Goal: Transaction & Acquisition: Obtain resource

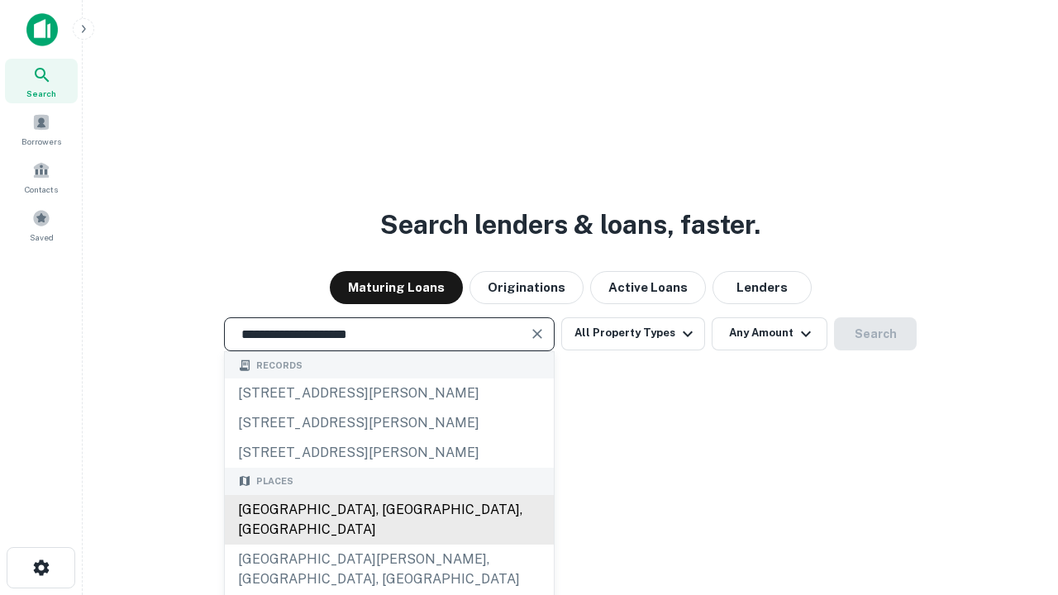
click at [388, 545] on div "Santa Monica, CA, USA" at bounding box center [389, 520] width 329 height 50
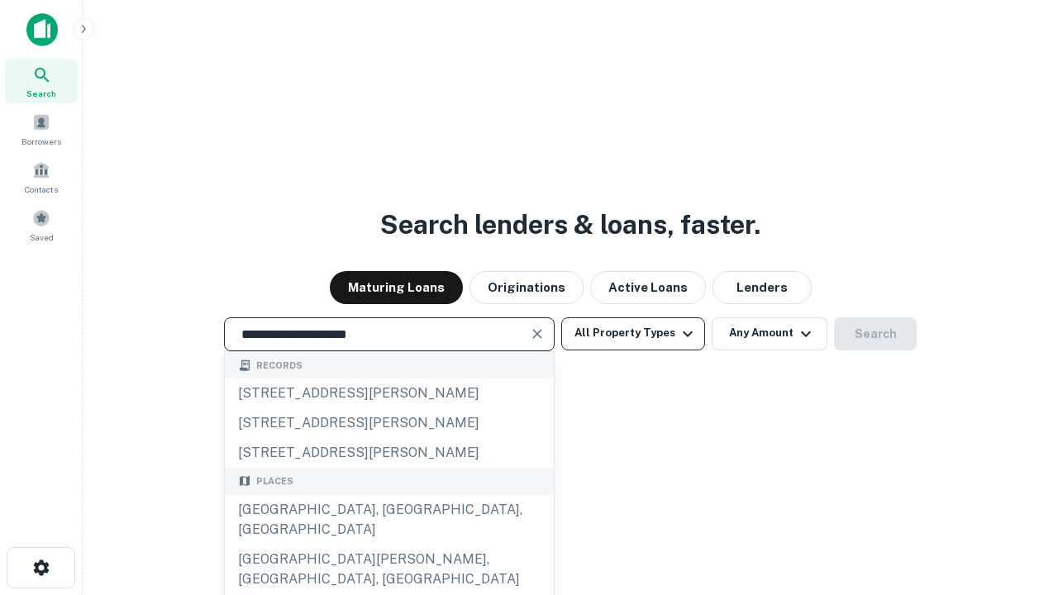
type input "**********"
click at [633, 333] on button "All Property Types" at bounding box center [633, 333] width 144 height 33
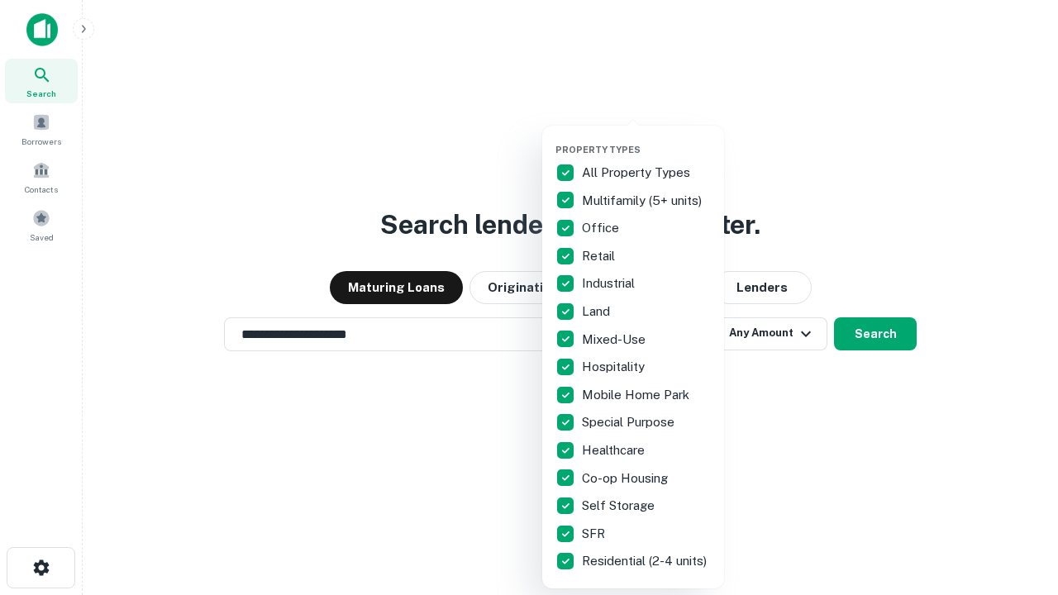
click at [646, 139] on button "button" at bounding box center [646, 139] width 182 height 1
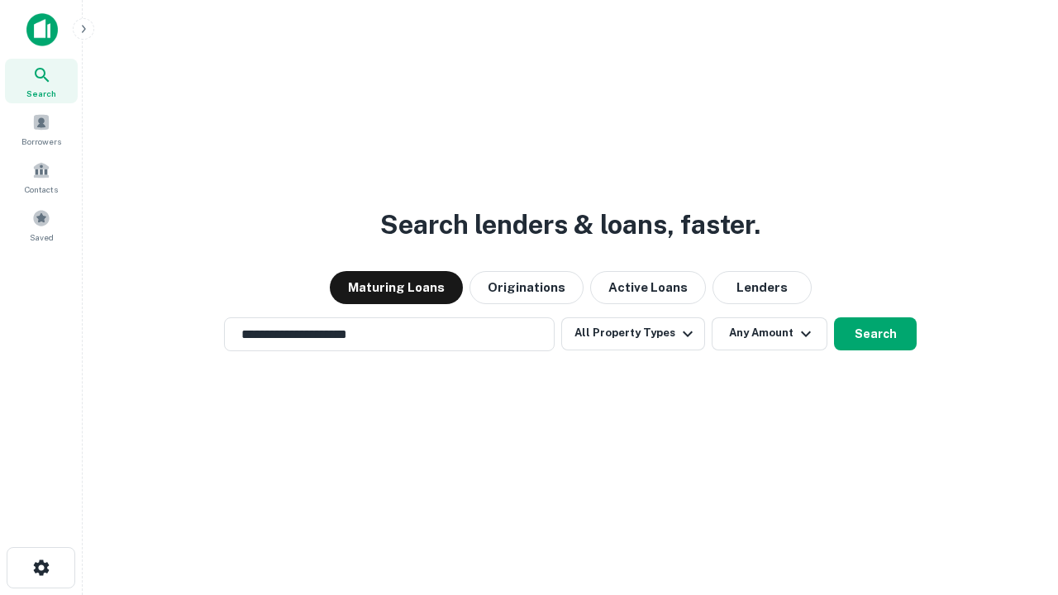
scroll to position [26, 0]
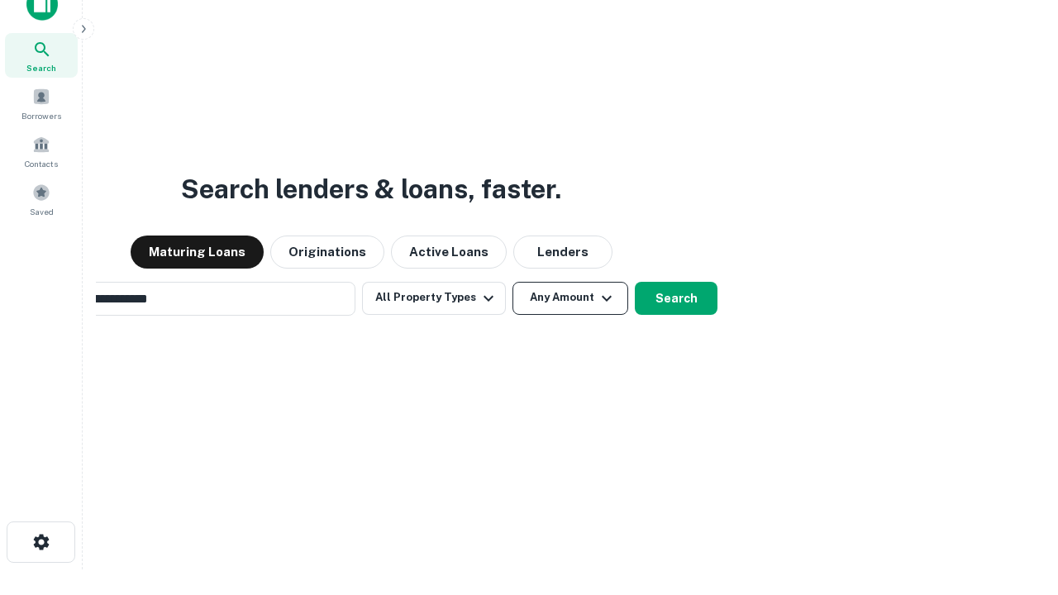
click at [512, 282] on button "Any Amount" at bounding box center [570, 298] width 116 height 33
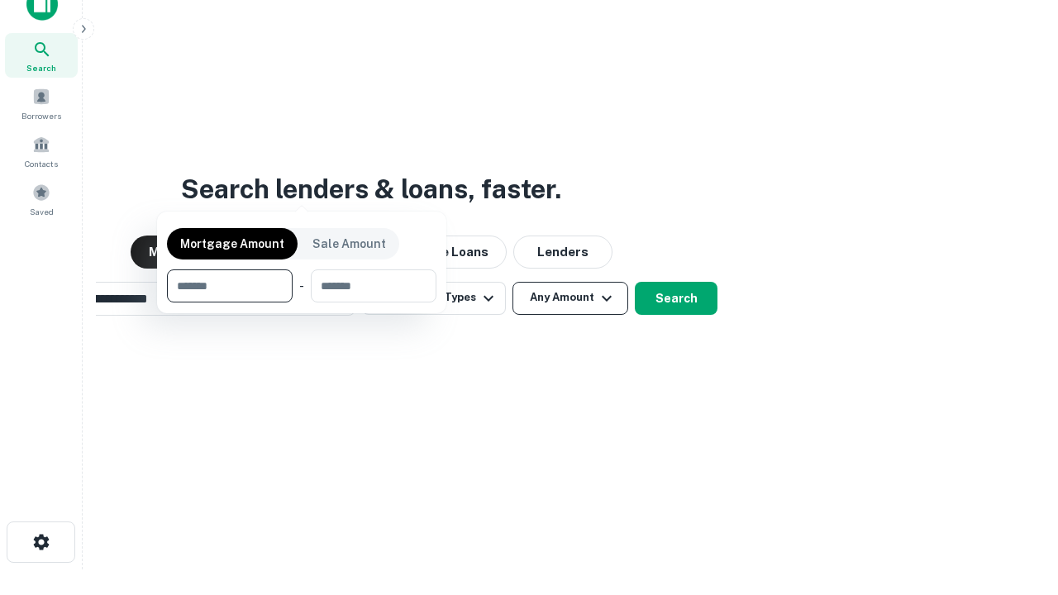
scroll to position [26, 0]
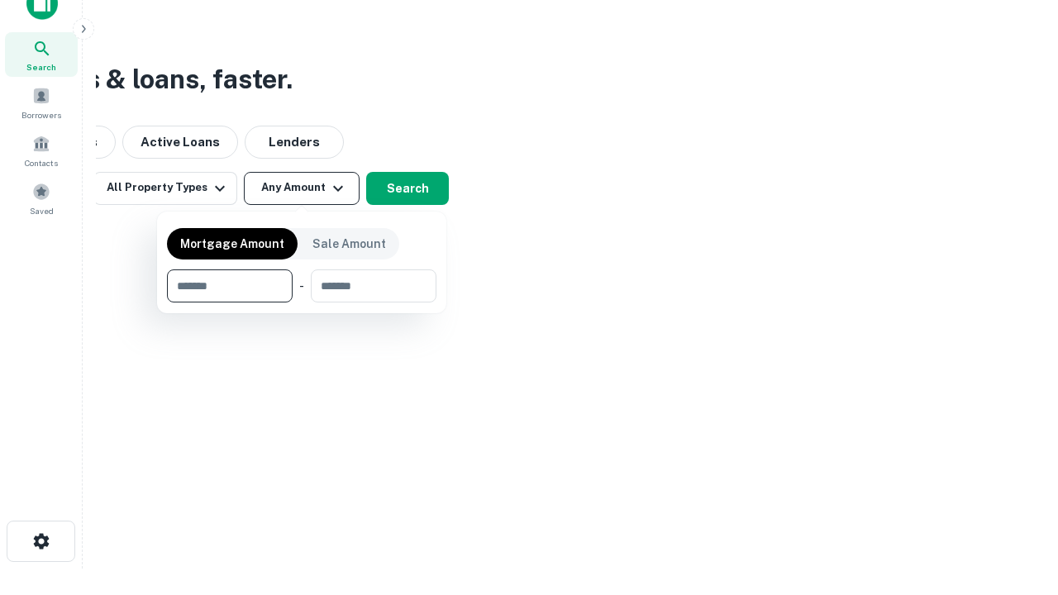
type input "*******"
click at [302, 302] on button "button" at bounding box center [301, 302] width 269 height 1
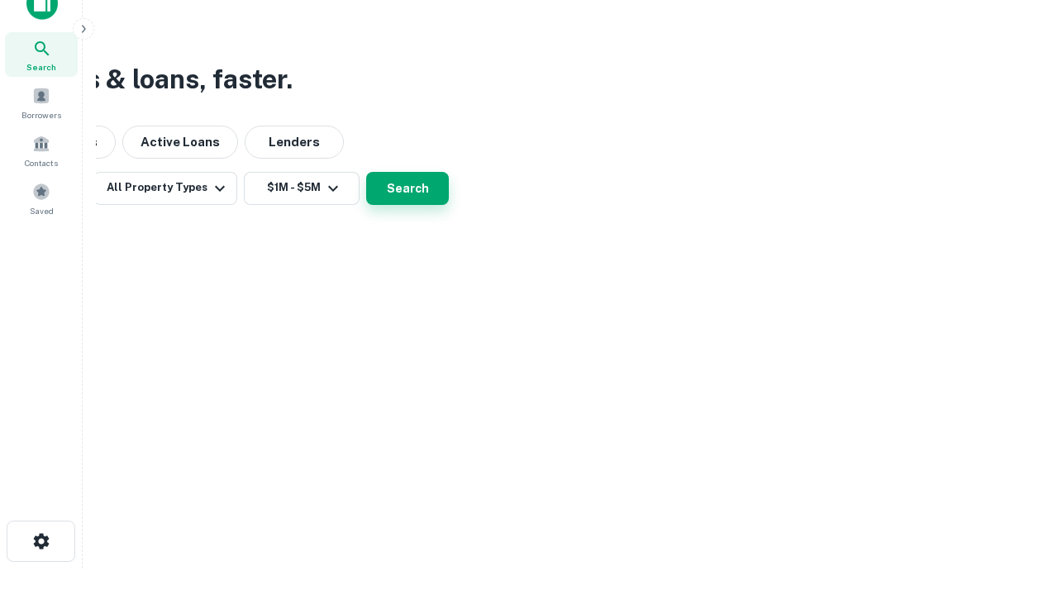
click at [449, 205] on button "Search" at bounding box center [407, 188] width 83 height 33
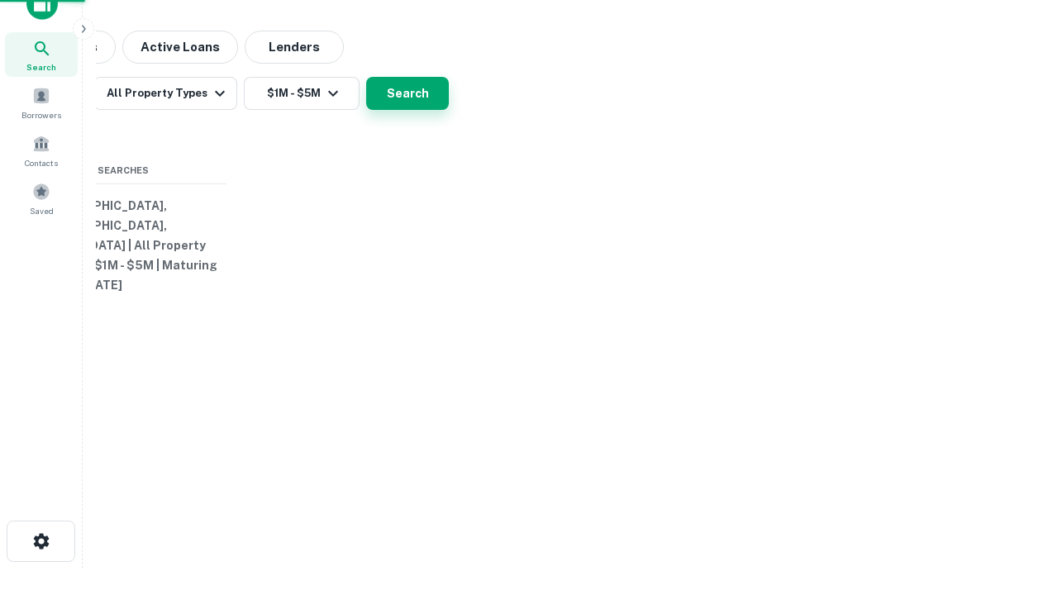
scroll to position [26, 0]
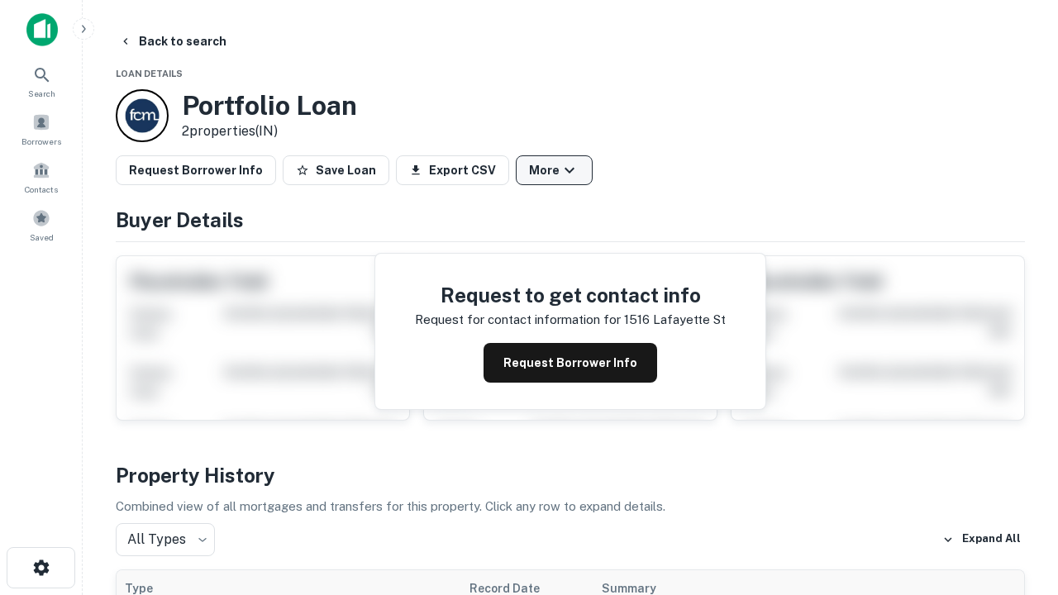
click at [554, 170] on button "More" at bounding box center [554, 170] width 77 height 30
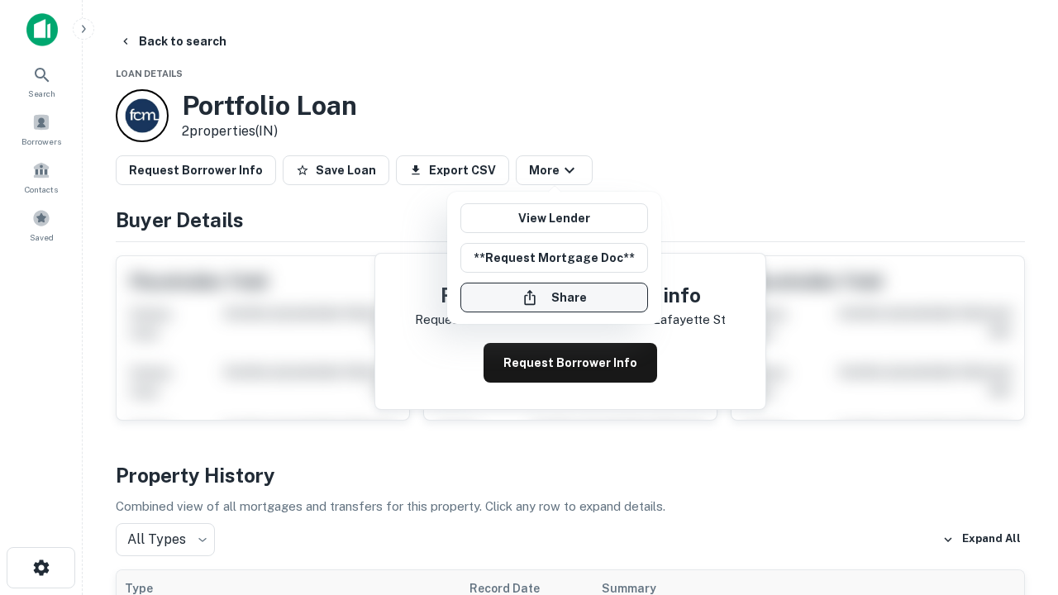
click at [554, 298] on button "Share" at bounding box center [554, 298] width 188 height 30
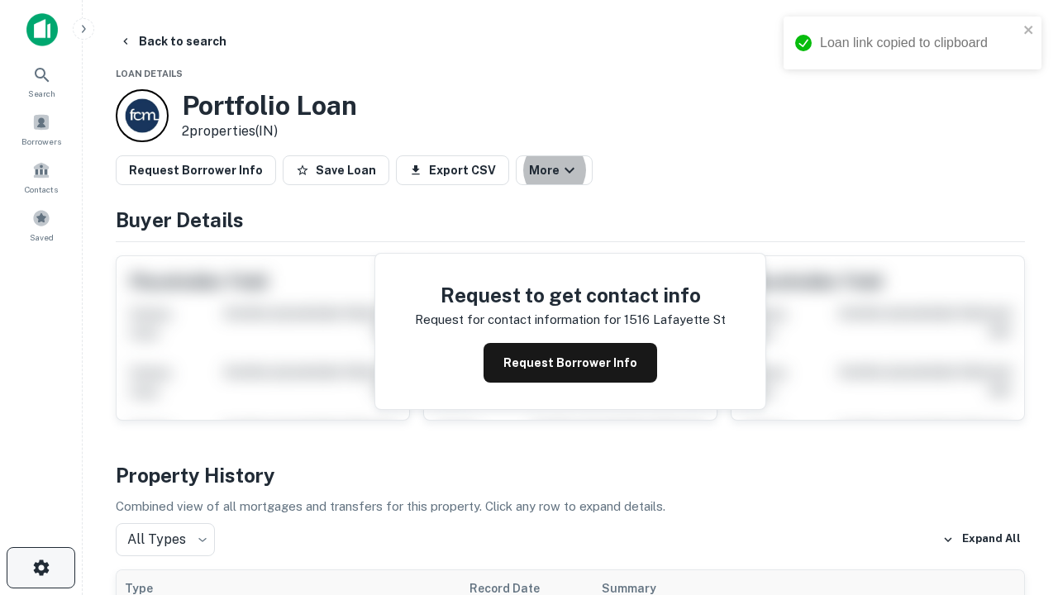
click at [40, 568] on icon "button" at bounding box center [41, 568] width 20 height 20
